Goal: Task Accomplishment & Management: Use online tool/utility

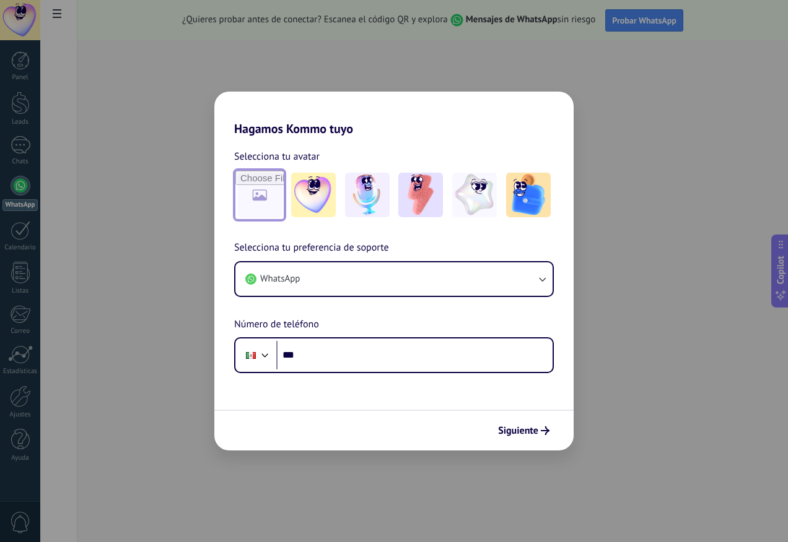
click at [276, 188] on input "file" at bounding box center [259, 195] width 48 height 48
click at [411, 204] on img at bounding box center [420, 195] width 45 height 45
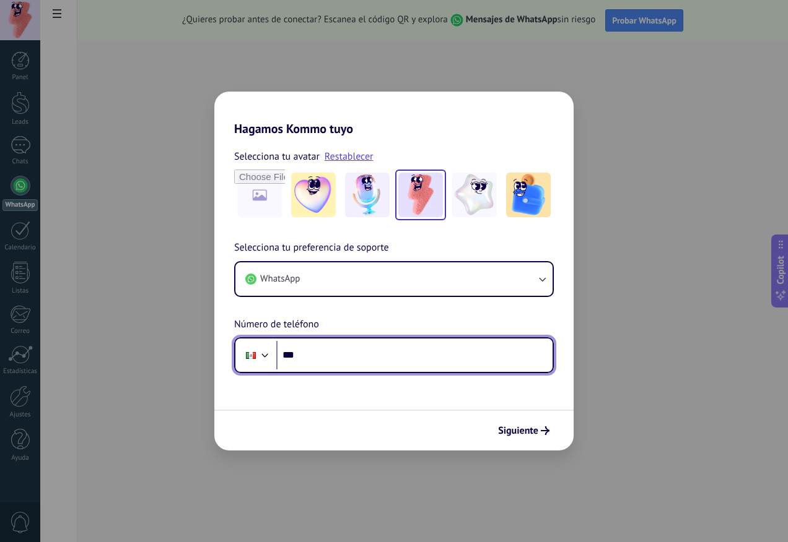
click at [363, 360] on input "***" at bounding box center [414, 355] width 276 height 28
type input "**********"
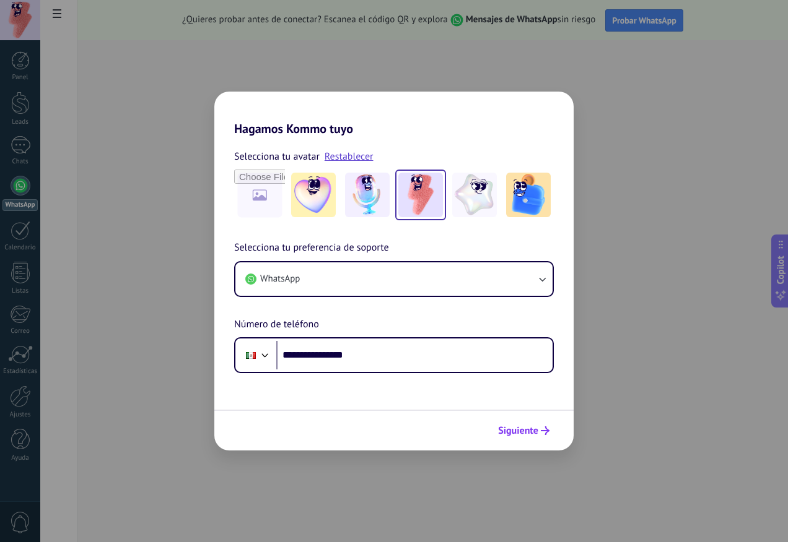
click at [526, 427] on span "Siguiente" at bounding box center [518, 431] width 40 height 9
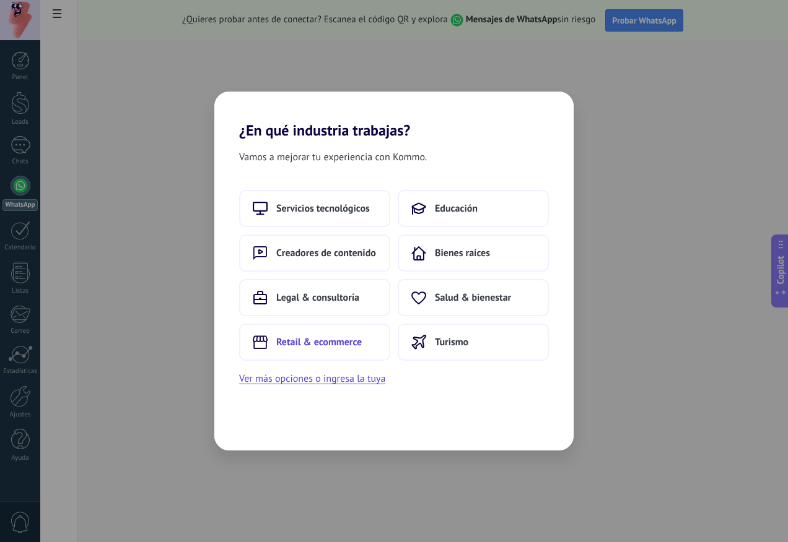
click at [316, 339] on span "Retail & ecommerce" at bounding box center [318, 342] width 85 height 12
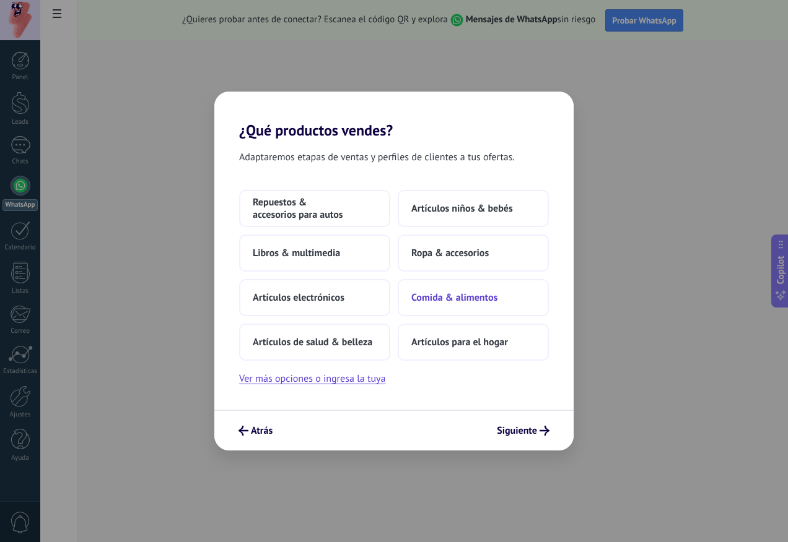
click at [480, 307] on button "Comida & alimentos" at bounding box center [473, 297] width 151 height 37
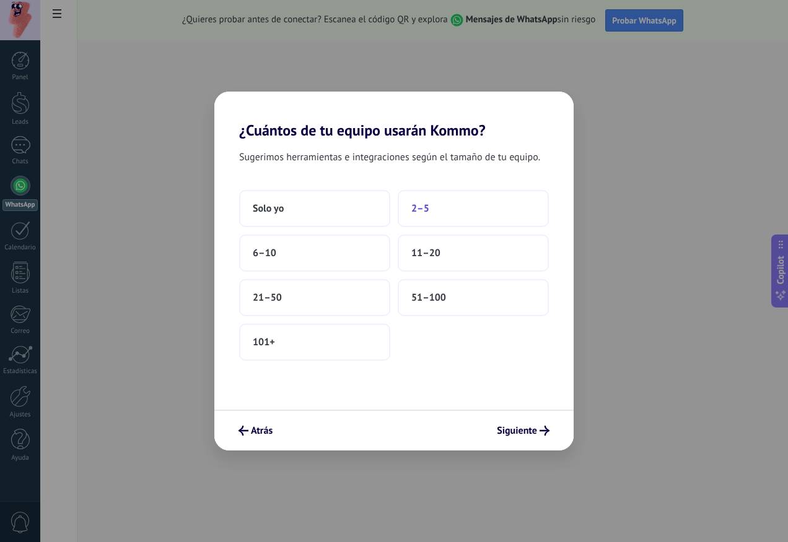
click at [405, 209] on button "2–5" at bounding box center [473, 208] width 151 height 37
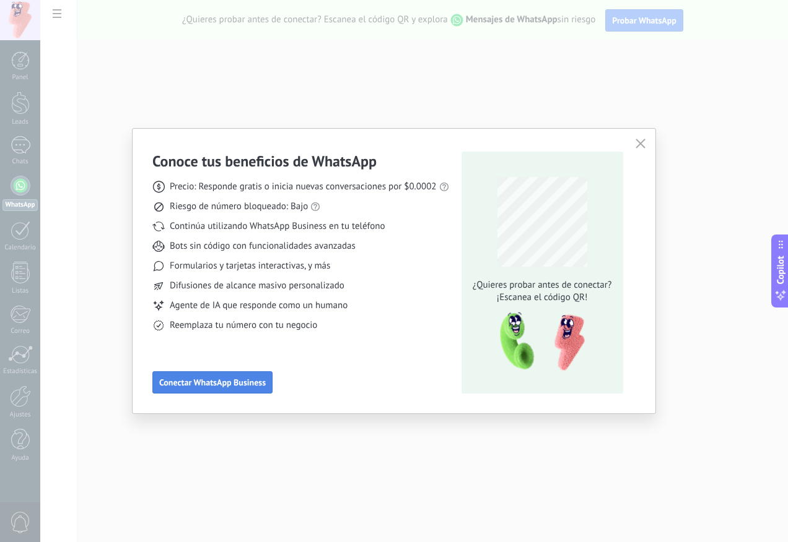
click at [226, 375] on button "Conectar WhatsApp Business" at bounding box center [212, 383] width 120 height 22
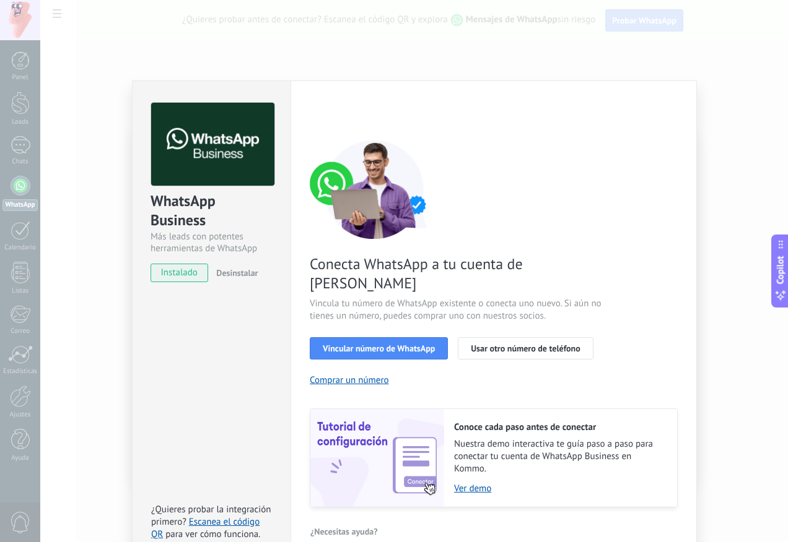
scroll to position [8, 0]
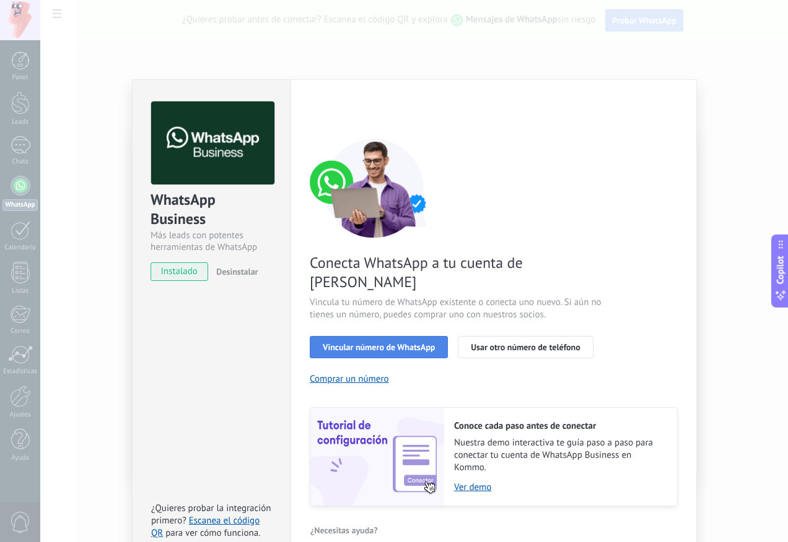
click at [411, 343] on span "Vincular número de WhatsApp" at bounding box center [379, 347] width 112 height 9
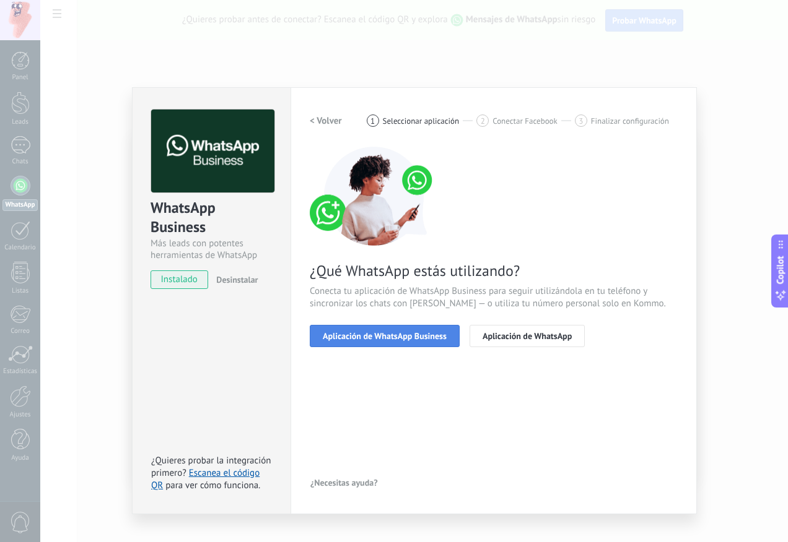
click at [420, 333] on span "Aplicación de WhatsApp Business" at bounding box center [385, 336] width 124 height 9
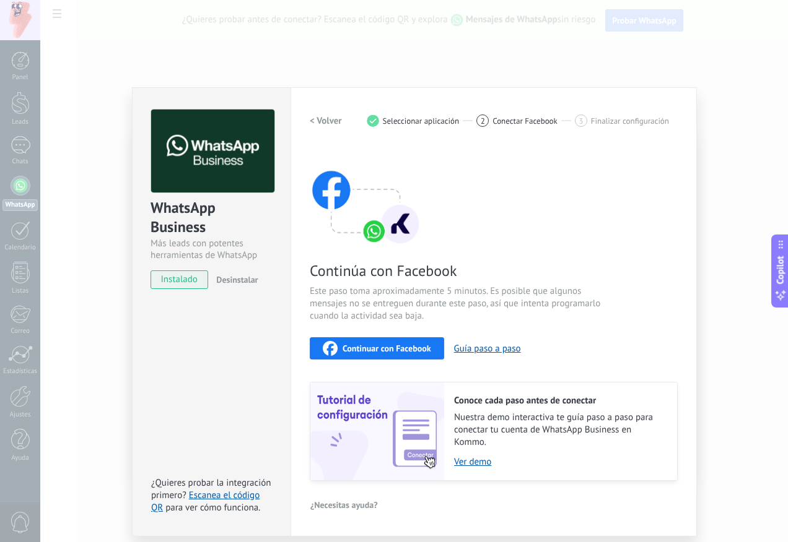
click at [367, 354] on div "Continuar con Facebook" at bounding box center [377, 348] width 108 height 15
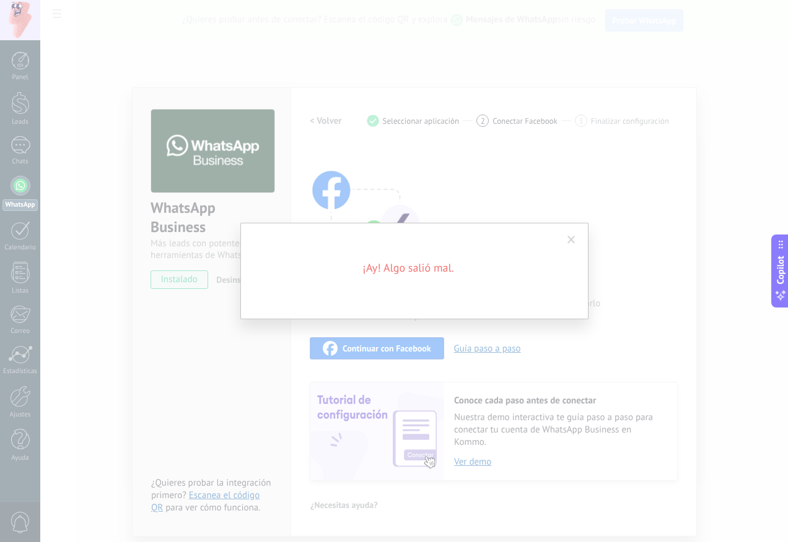
click at [429, 267] on h2 "¡Ay! Algo salió mal." at bounding box center [407, 268] width 297 height 15
click at [413, 288] on div "¡Ay! Algo salió mal." at bounding box center [414, 271] width 348 height 97
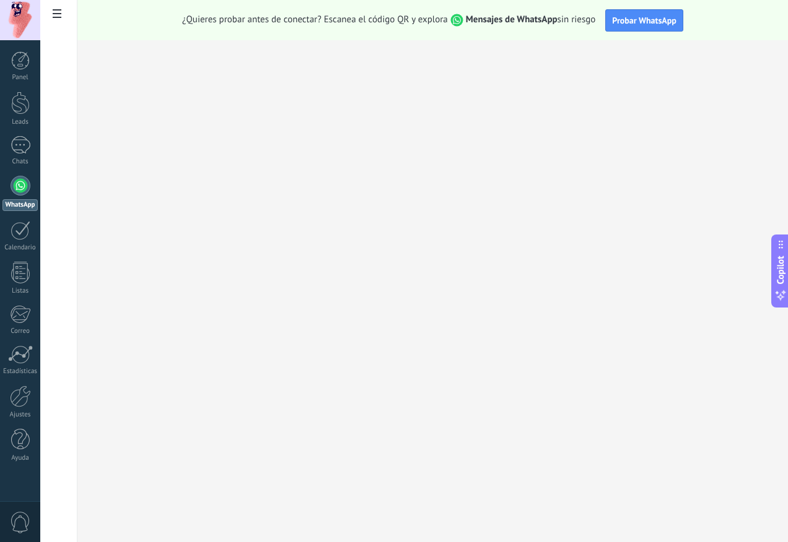
click at [24, 188] on div at bounding box center [21, 186] width 20 height 20
click at [42, 16] on div at bounding box center [58, 271] width 37 height 542
click at [54, 19] on span at bounding box center [56, 15] width 21 height 24
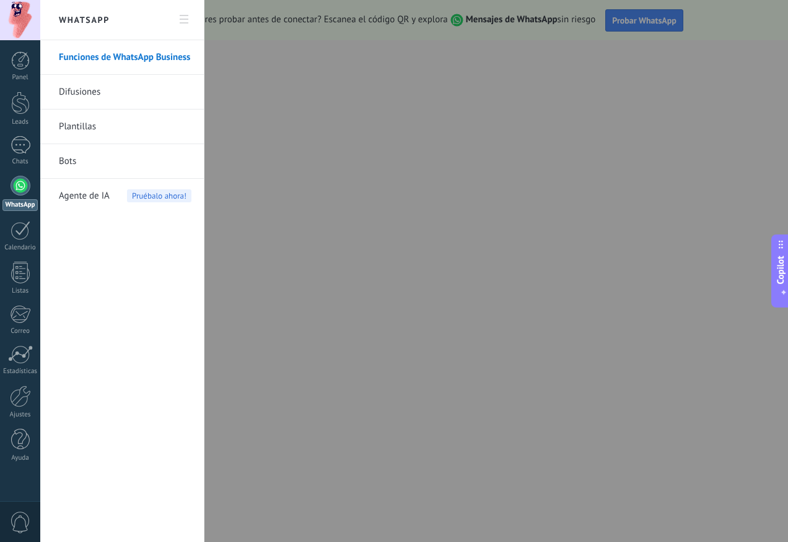
click at [17, 185] on div at bounding box center [21, 186] width 20 height 20
click at [281, 276] on div at bounding box center [394, 271] width 788 height 542
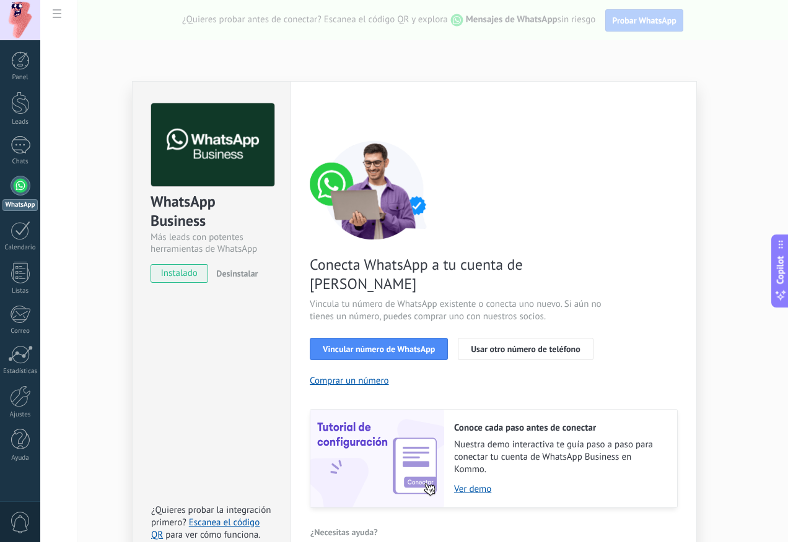
scroll to position [8, 0]
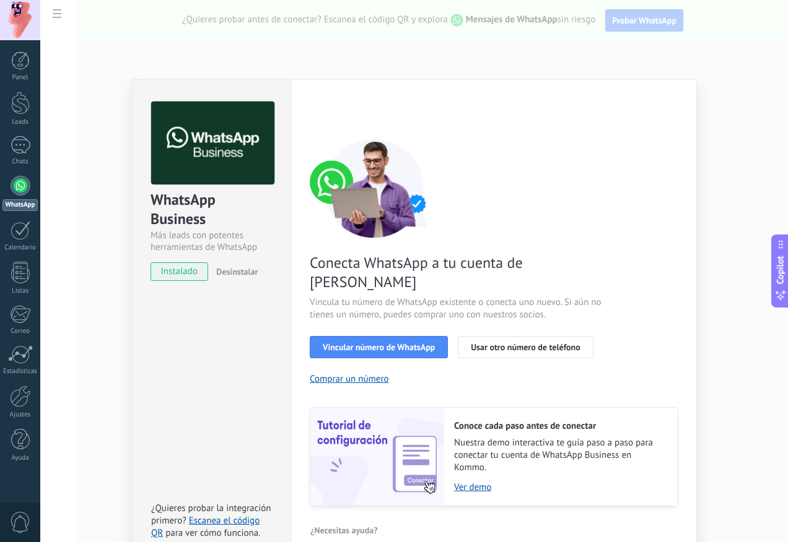
click at [187, 272] on span "instalado" at bounding box center [179, 272] width 56 height 19
click at [409, 343] on span "Vincular número de WhatsApp" at bounding box center [379, 347] width 112 height 9
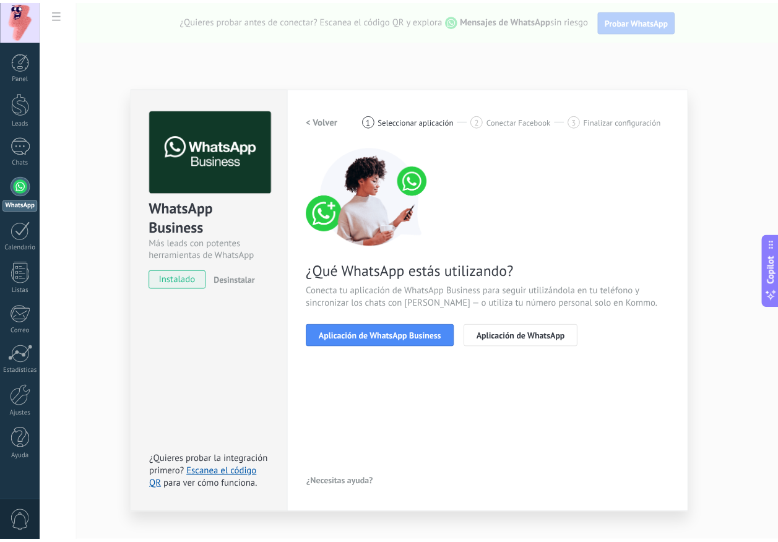
scroll to position [0, 0]
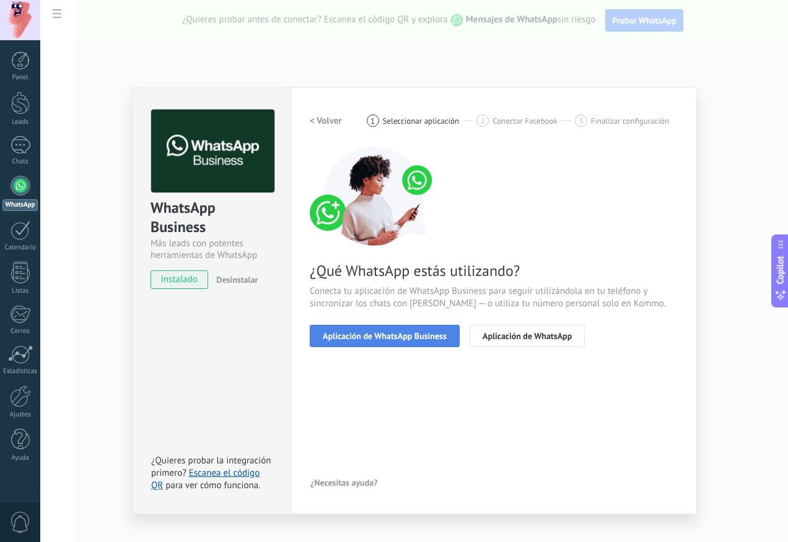
click at [409, 342] on button "Aplicación de WhatsApp Business" at bounding box center [385, 336] width 150 height 22
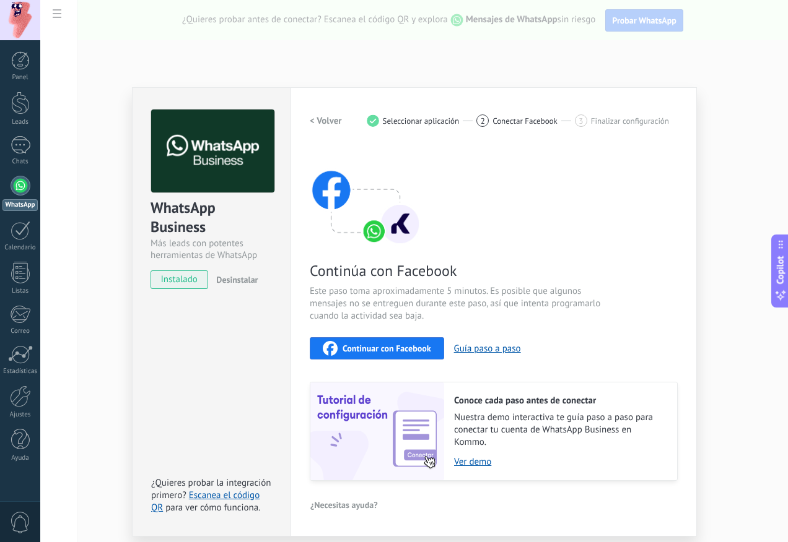
click at [355, 340] on button "Continuar con Facebook" at bounding box center [377, 348] width 134 height 22
click at [403, 349] on span "Continuar con Facebook" at bounding box center [386, 348] width 89 height 9
click at [390, 344] on span "Continuar con Facebook" at bounding box center [386, 348] width 89 height 9
click at [22, 63] on div at bounding box center [20, 60] width 19 height 19
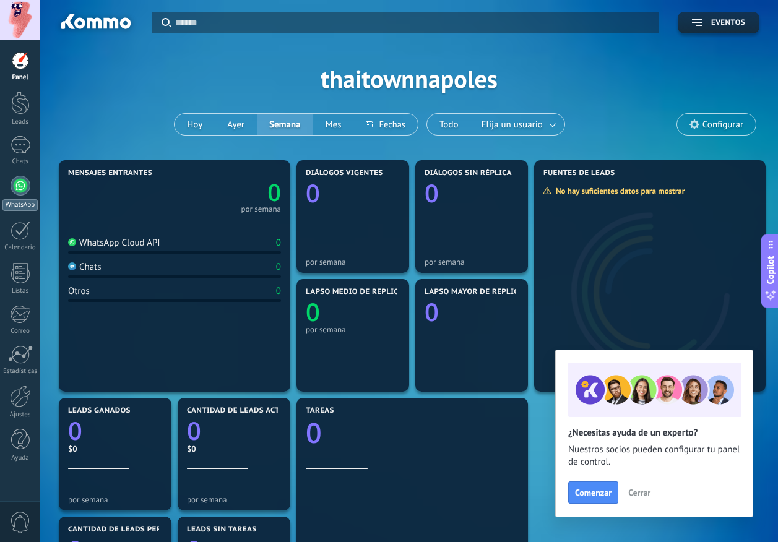
click at [17, 193] on div at bounding box center [21, 186] width 20 height 20
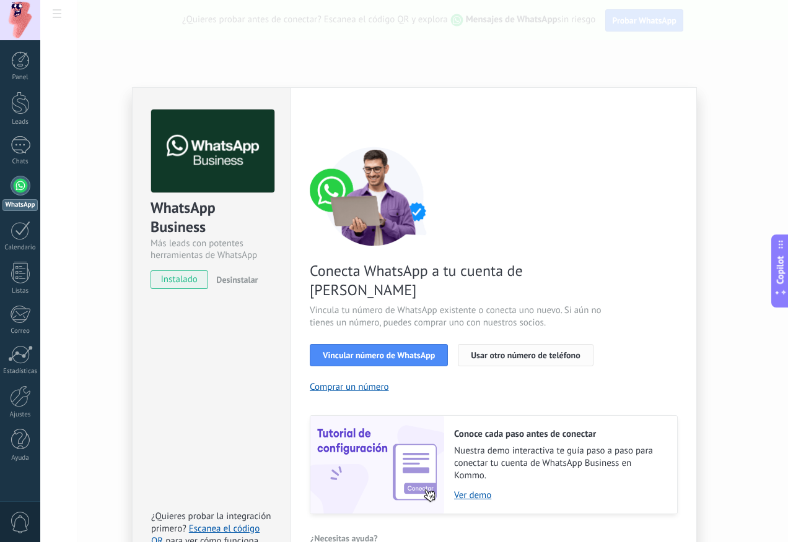
click at [538, 351] on span "Usar otro número de teléfono" at bounding box center [525, 355] width 109 height 9
